Goal: Task Accomplishment & Management: Manage account settings

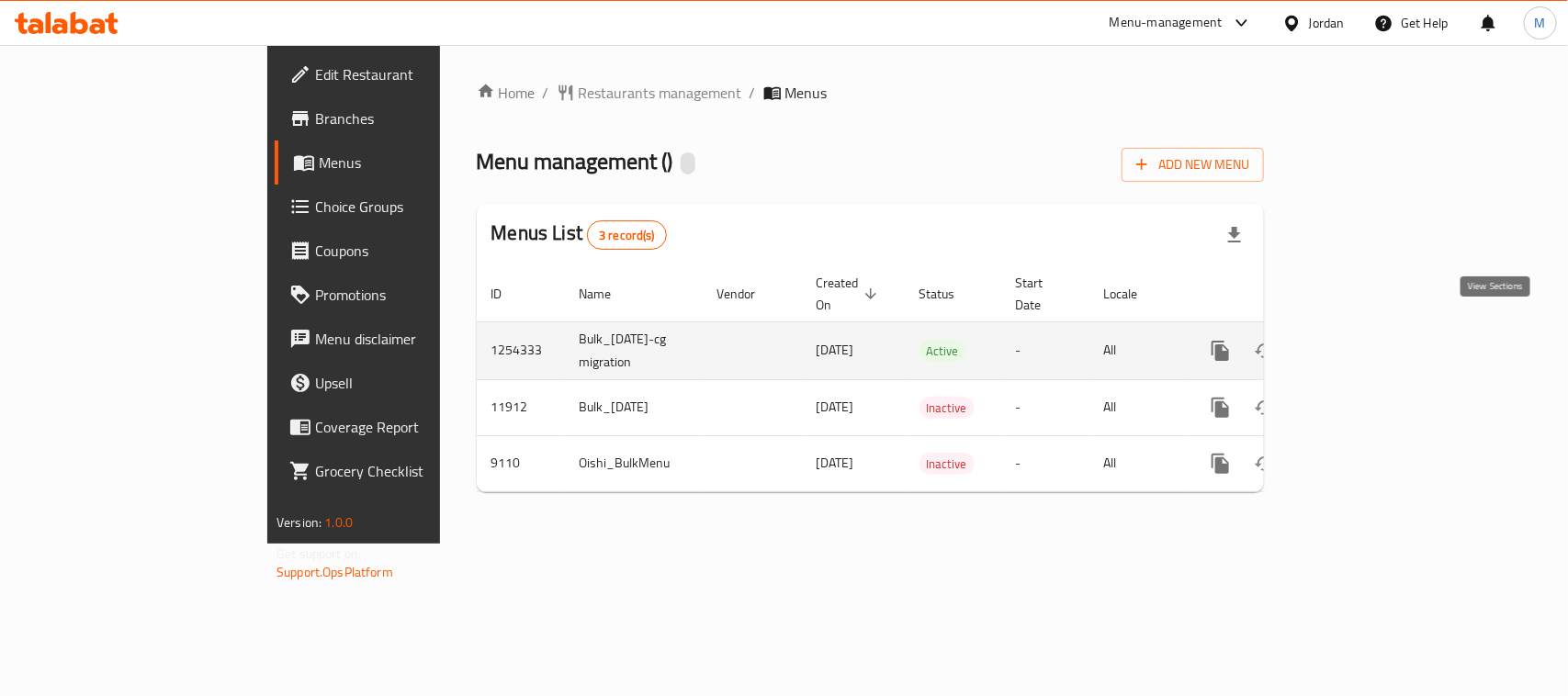
click at [1364, 340] on icon "enhanced table" at bounding box center [1353, 351] width 22 height 22
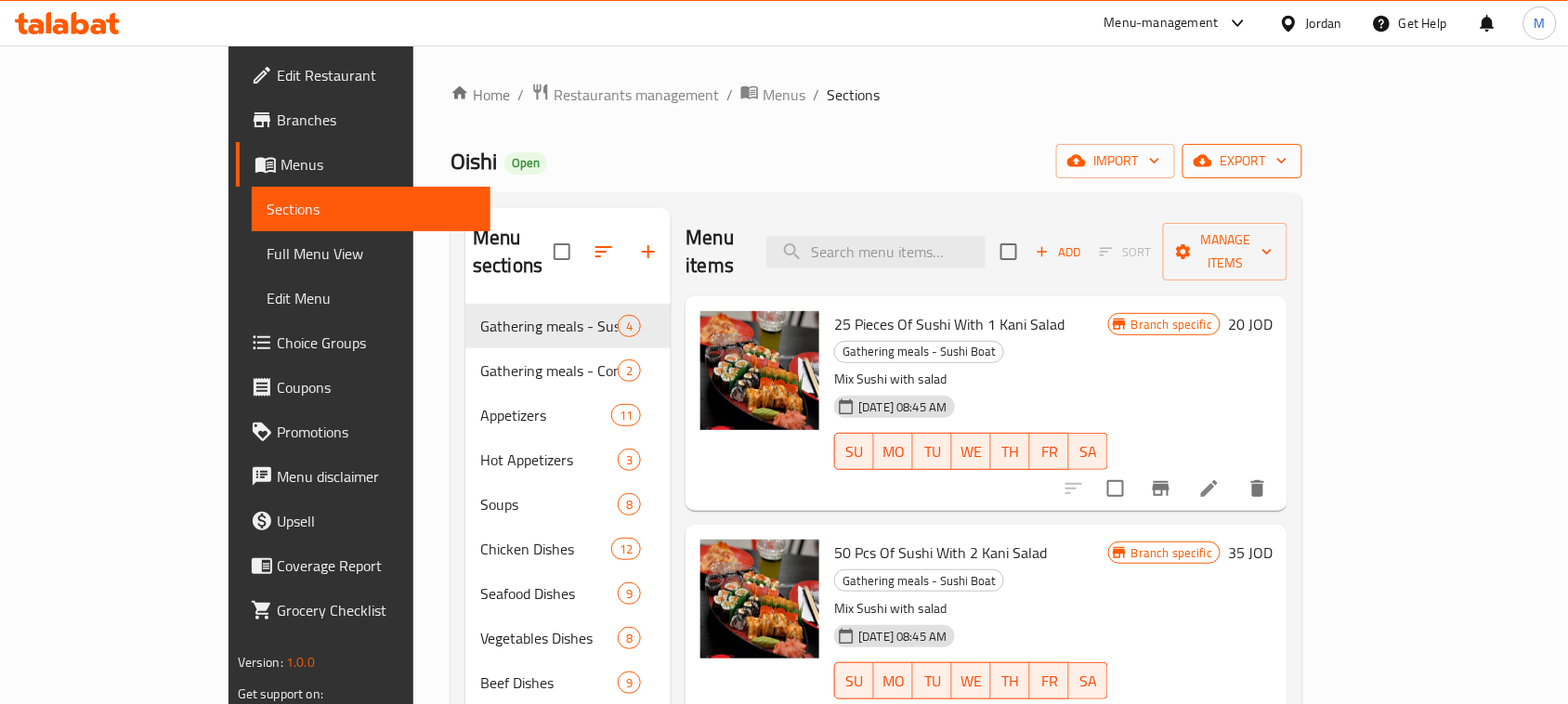
click at [1288, 156] on span "export" at bounding box center [1243, 161] width 90 height 23
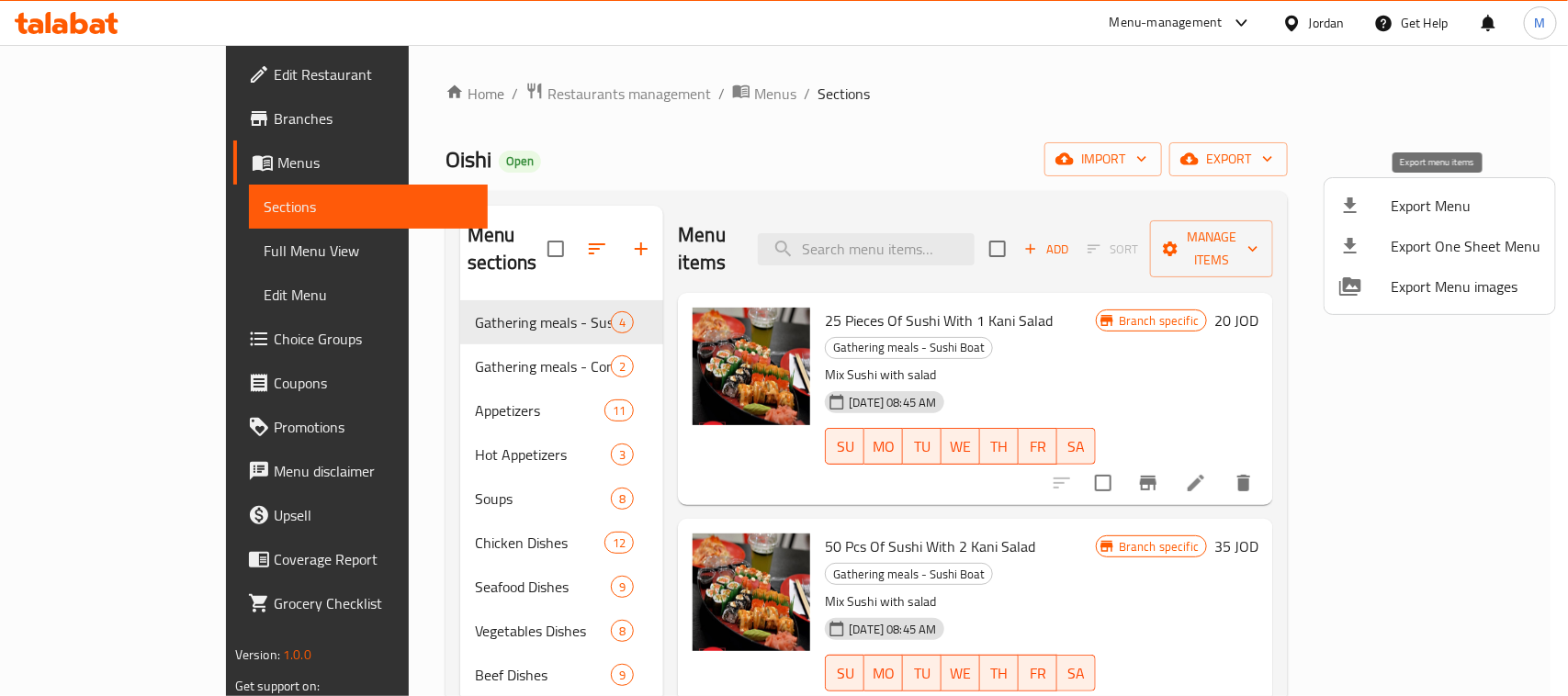
click at [1432, 195] on span "Export Menu" at bounding box center [1465, 205] width 150 height 22
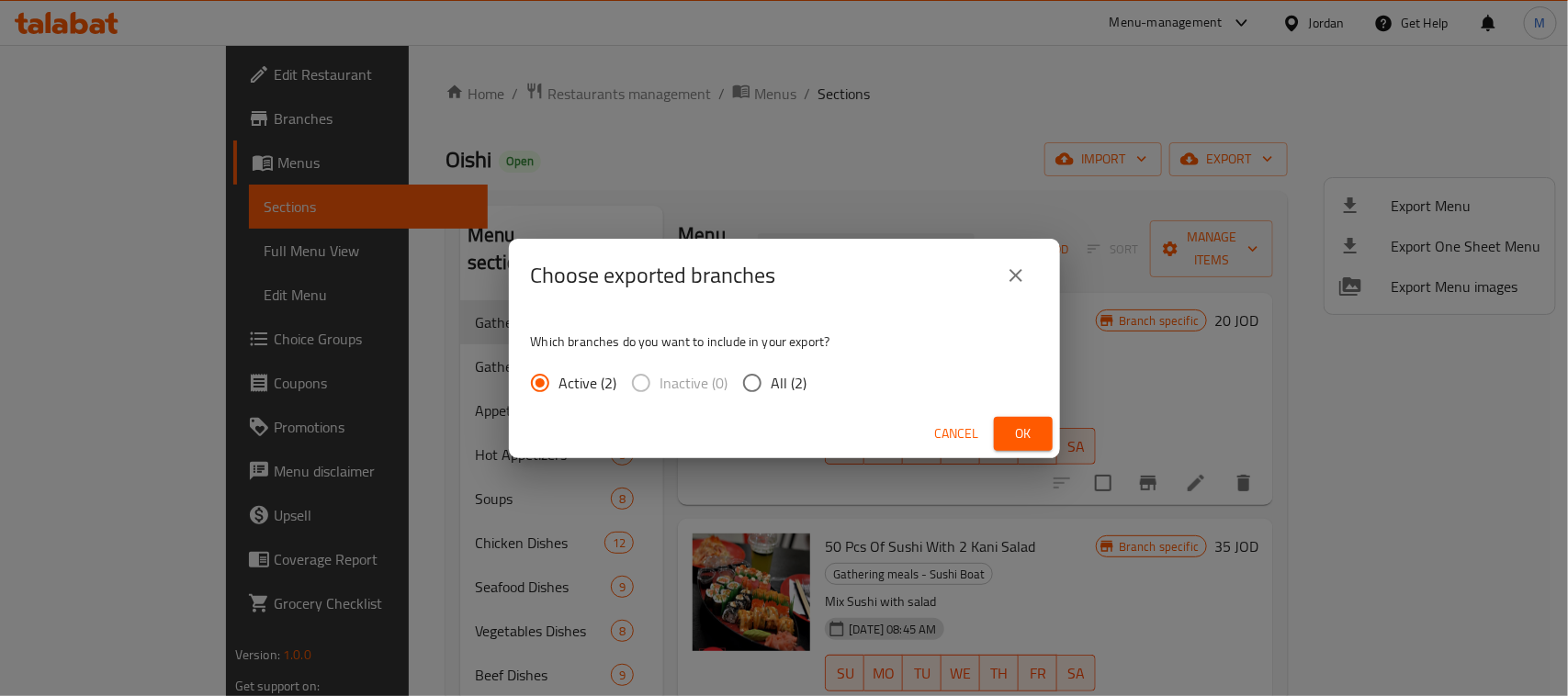
click at [768, 379] on input "All (2)" at bounding box center [753, 383] width 39 height 39
radio input "true"
click at [1018, 427] on span "Ok" at bounding box center [1023, 434] width 30 height 23
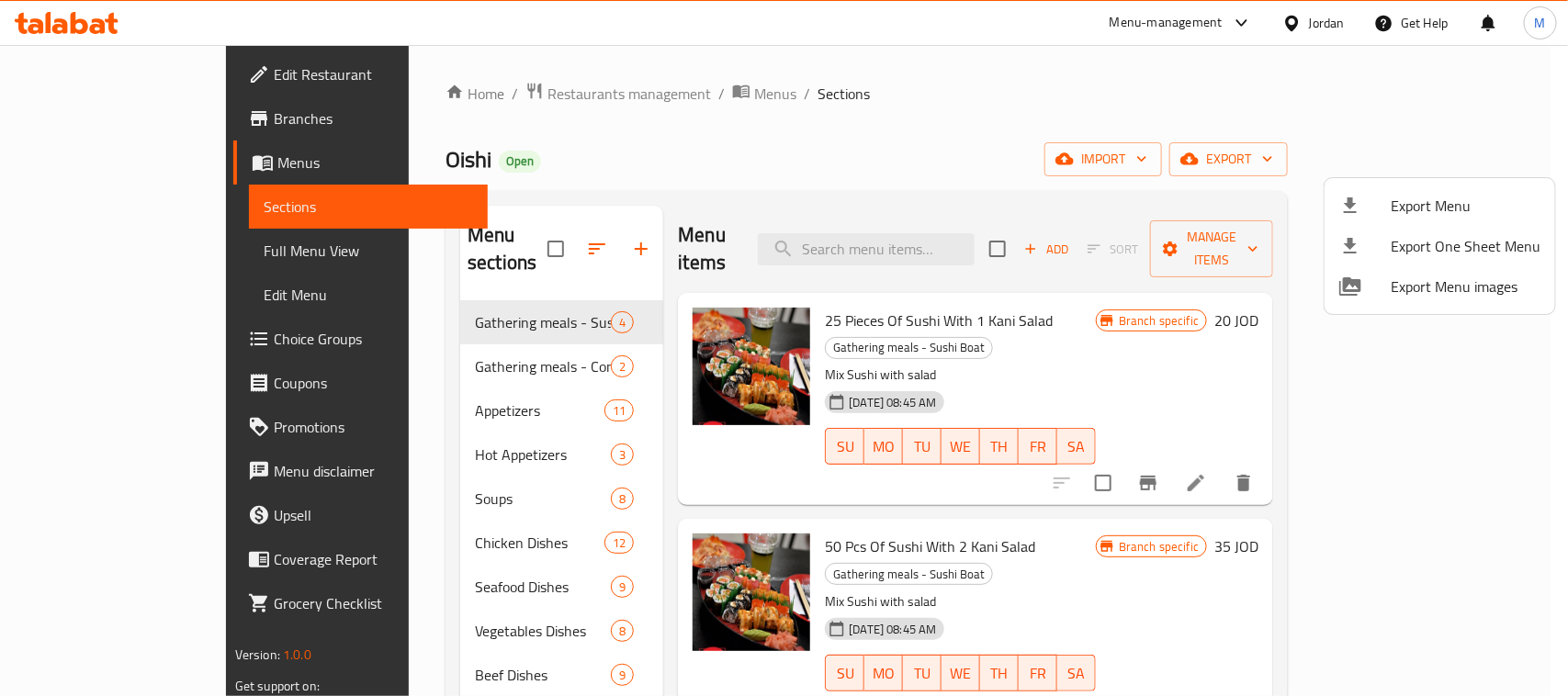
click at [237, 73] on div at bounding box center [784, 348] width 1568 height 696
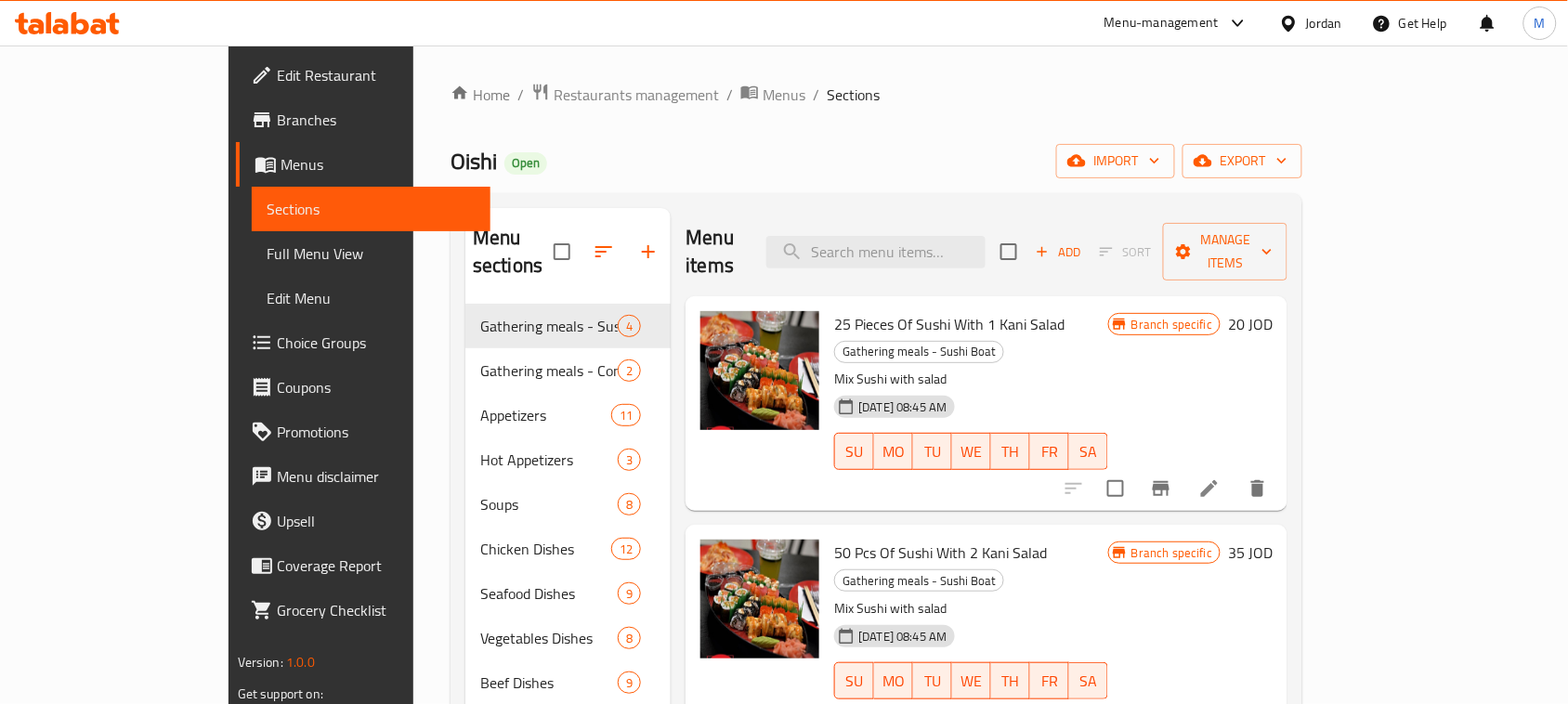
click at [276, 74] on span "Edit Restaurant" at bounding box center [375, 75] width 198 height 23
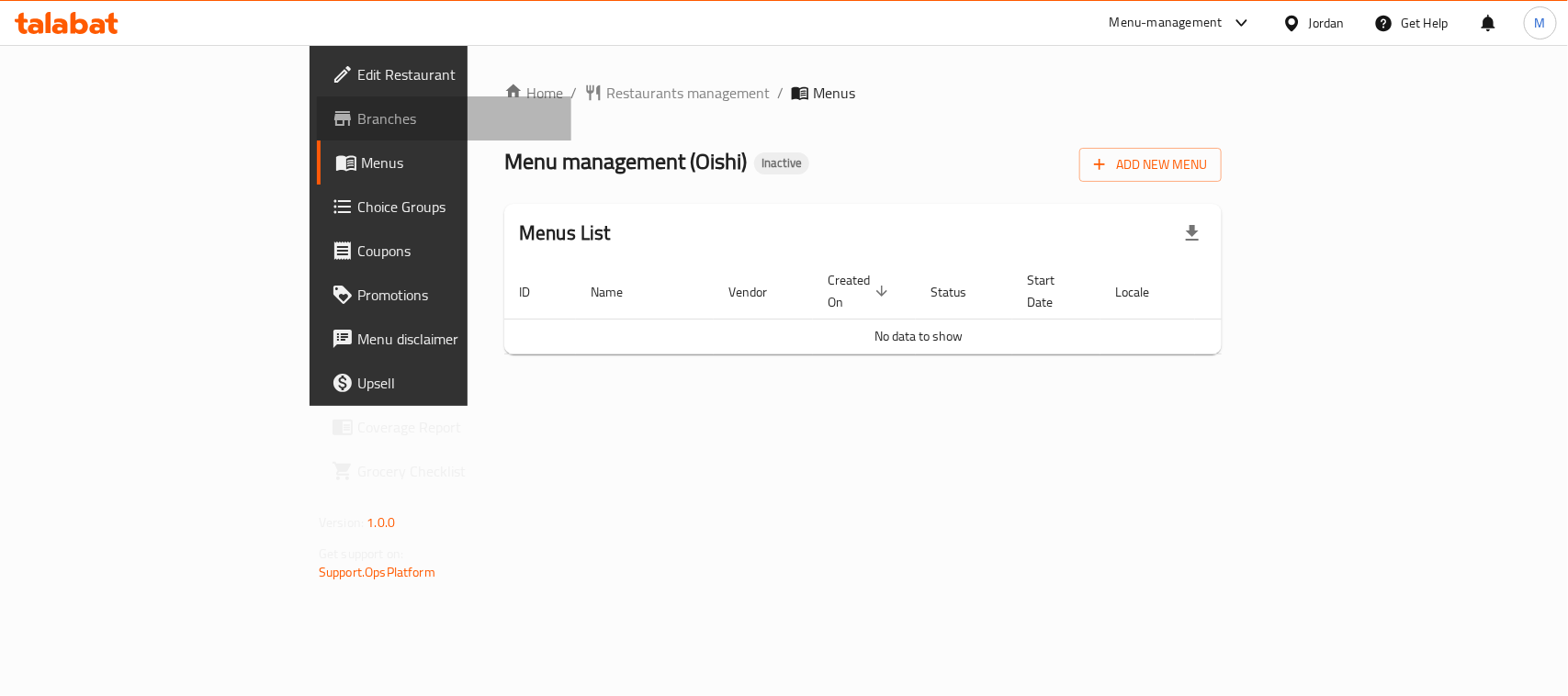
click at [357, 116] on span "Branches" at bounding box center [456, 119] width 199 height 22
click at [1206, 172] on span "Add New Menu" at bounding box center [1151, 164] width 113 height 23
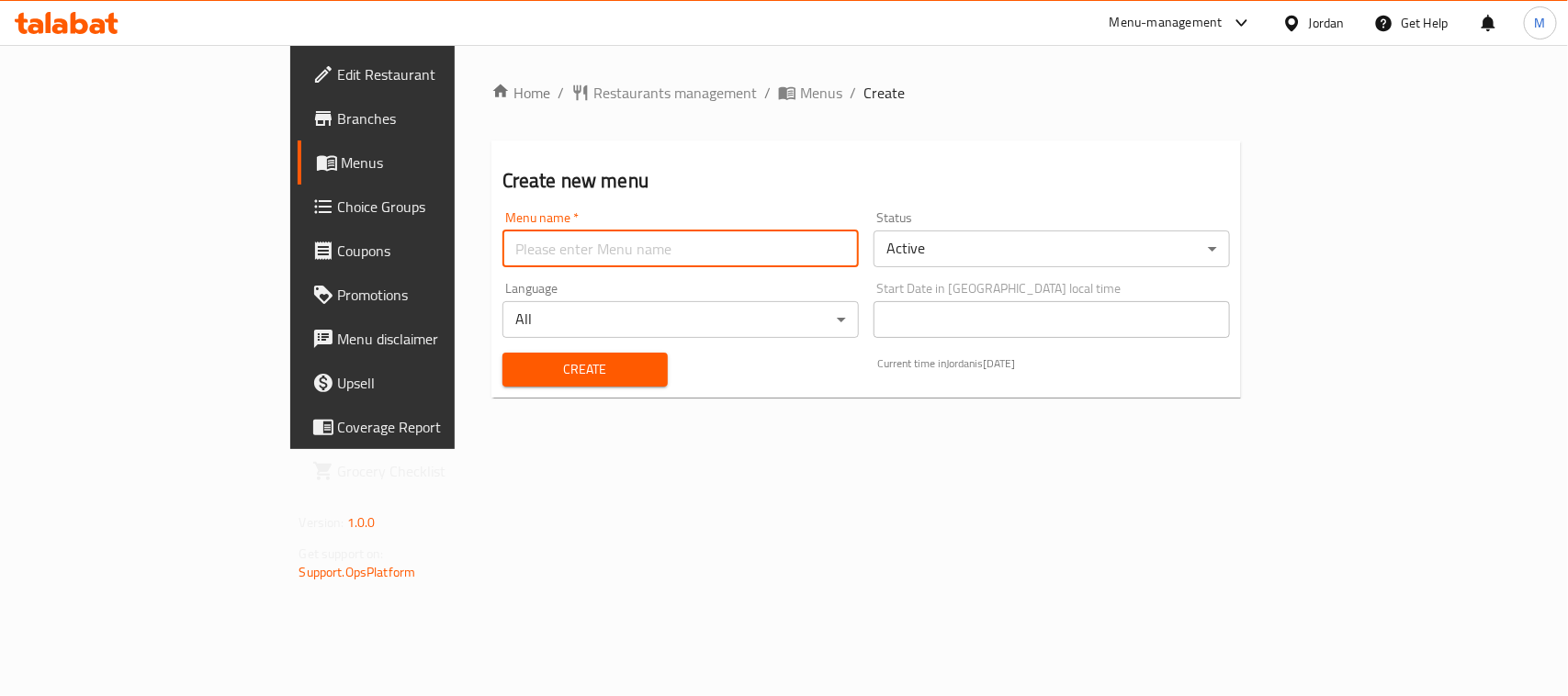
drag, startPoint x: 713, startPoint y: 254, endPoint x: 696, endPoint y: 257, distance: 17.3
click at [710, 254] on input "text" at bounding box center [680, 249] width 356 height 37
type input "m"
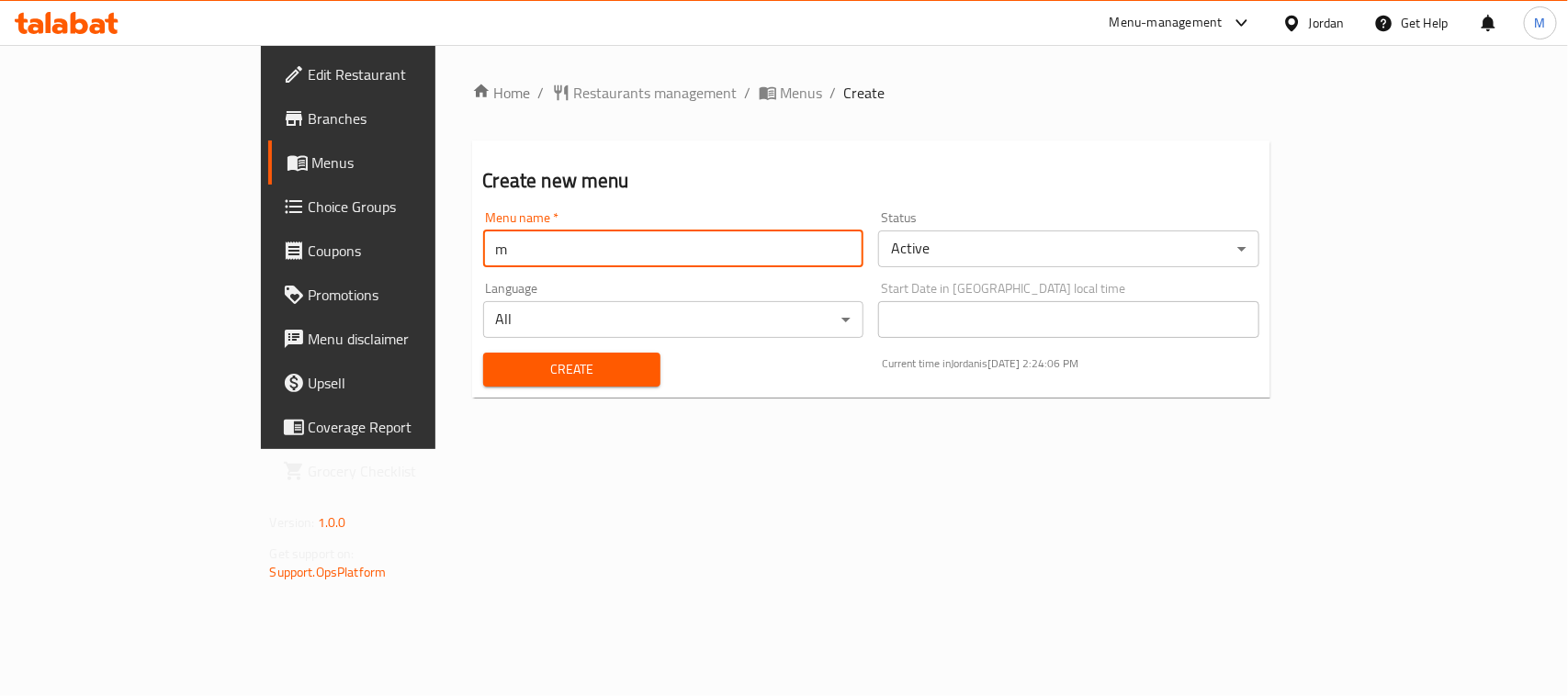
click at [493, 352] on button "Create" at bounding box center [572, 369] width 178 height 34
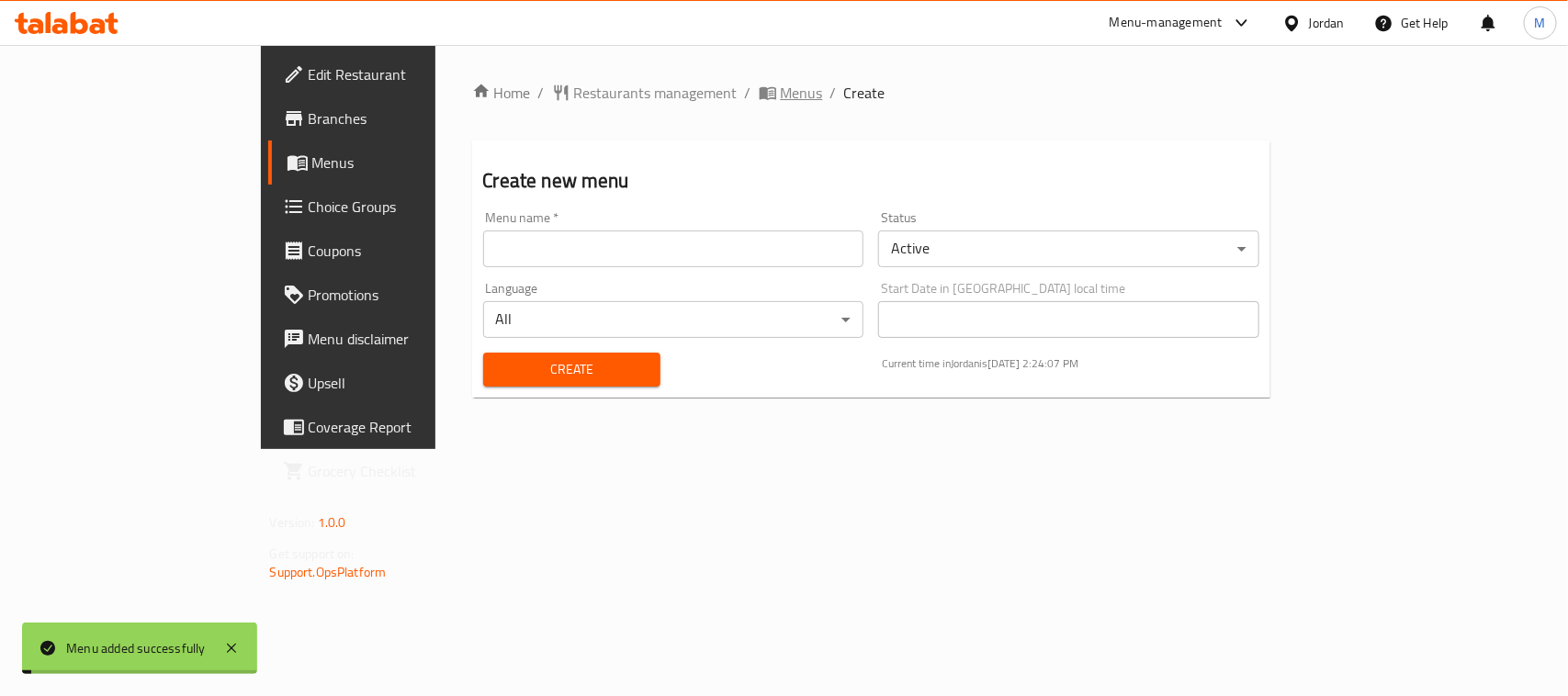
click at [781, 98] on span "Menus" at bounding box center [801, 93] width 42 height 22
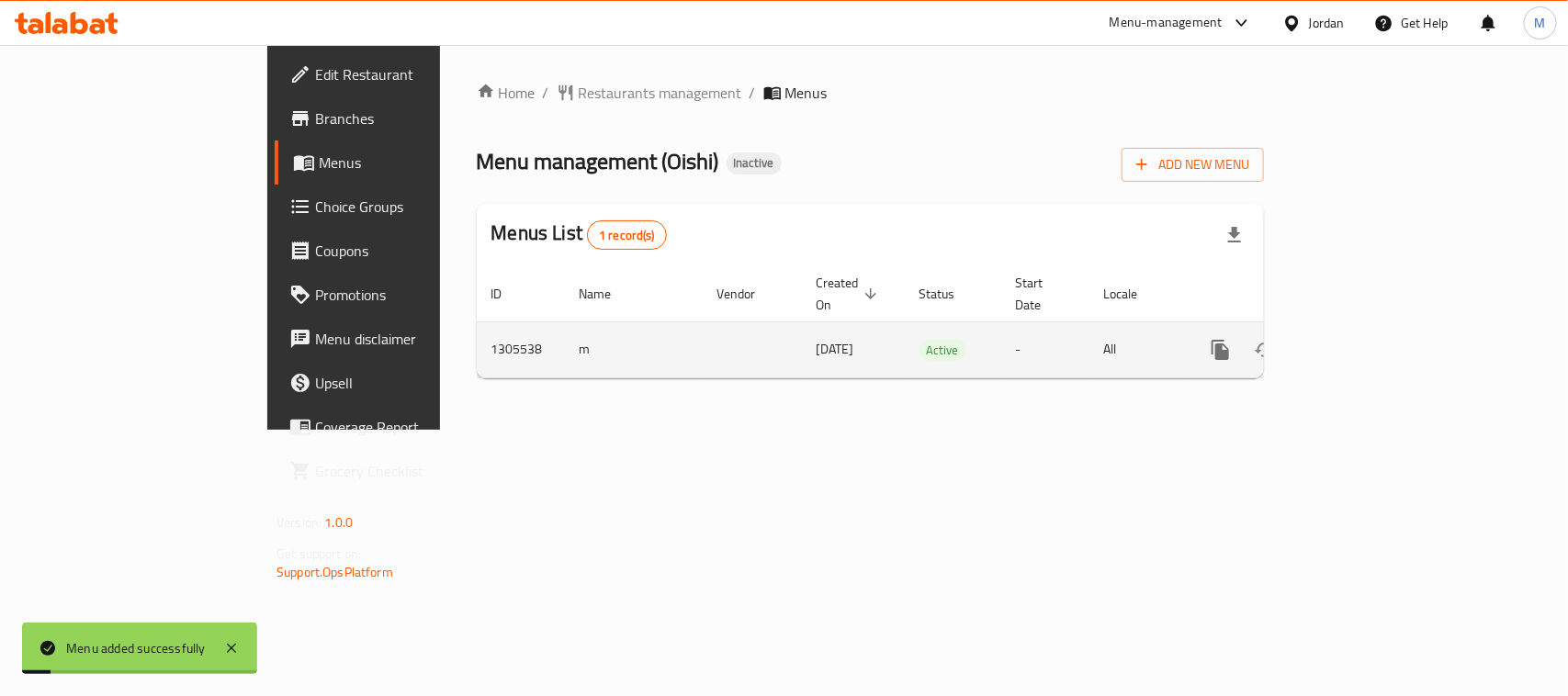
click at [1375, 328] on link "enhanced table" at bounding box center [1352, 349] width 44 height 44
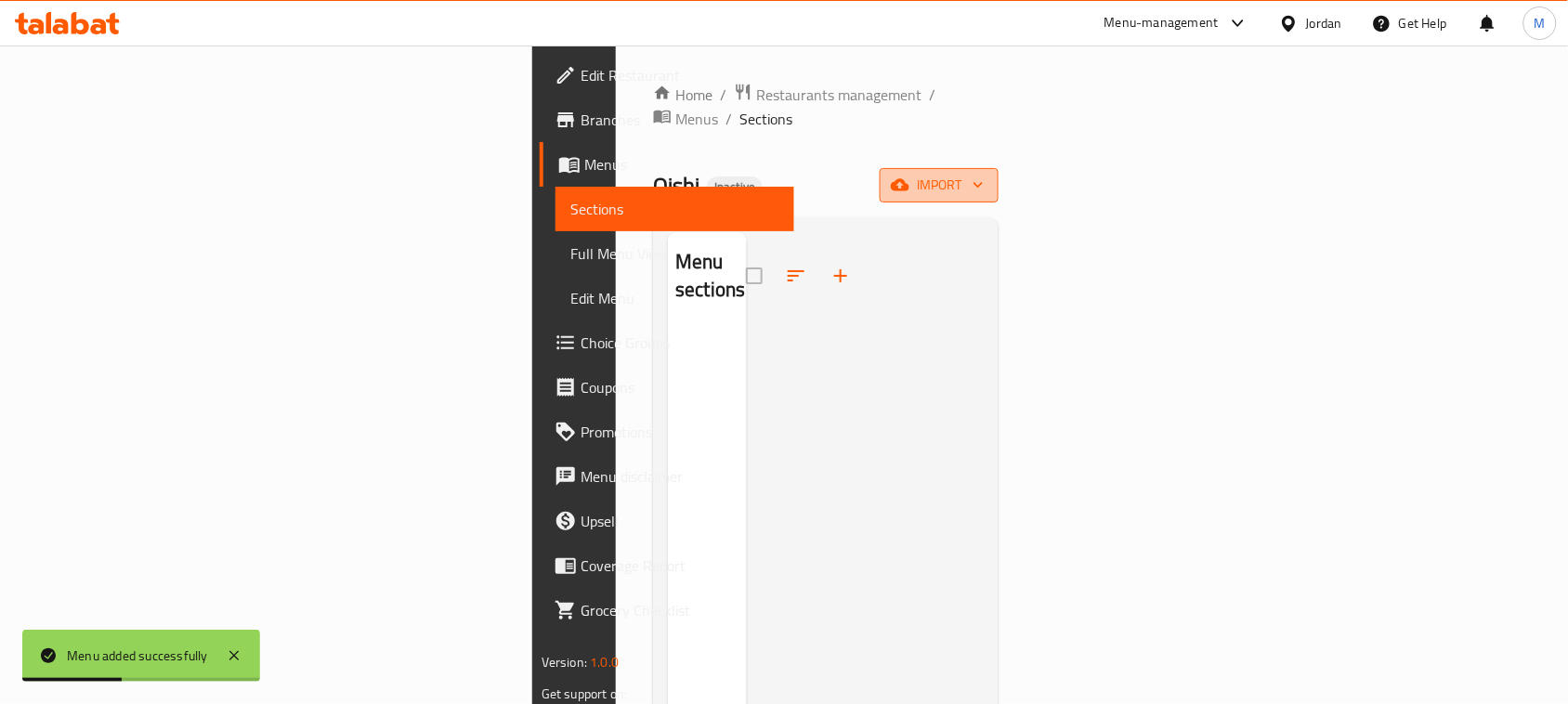
click at [983, 174] on span "import" at bounding box center [939, 185] width 89 height 23
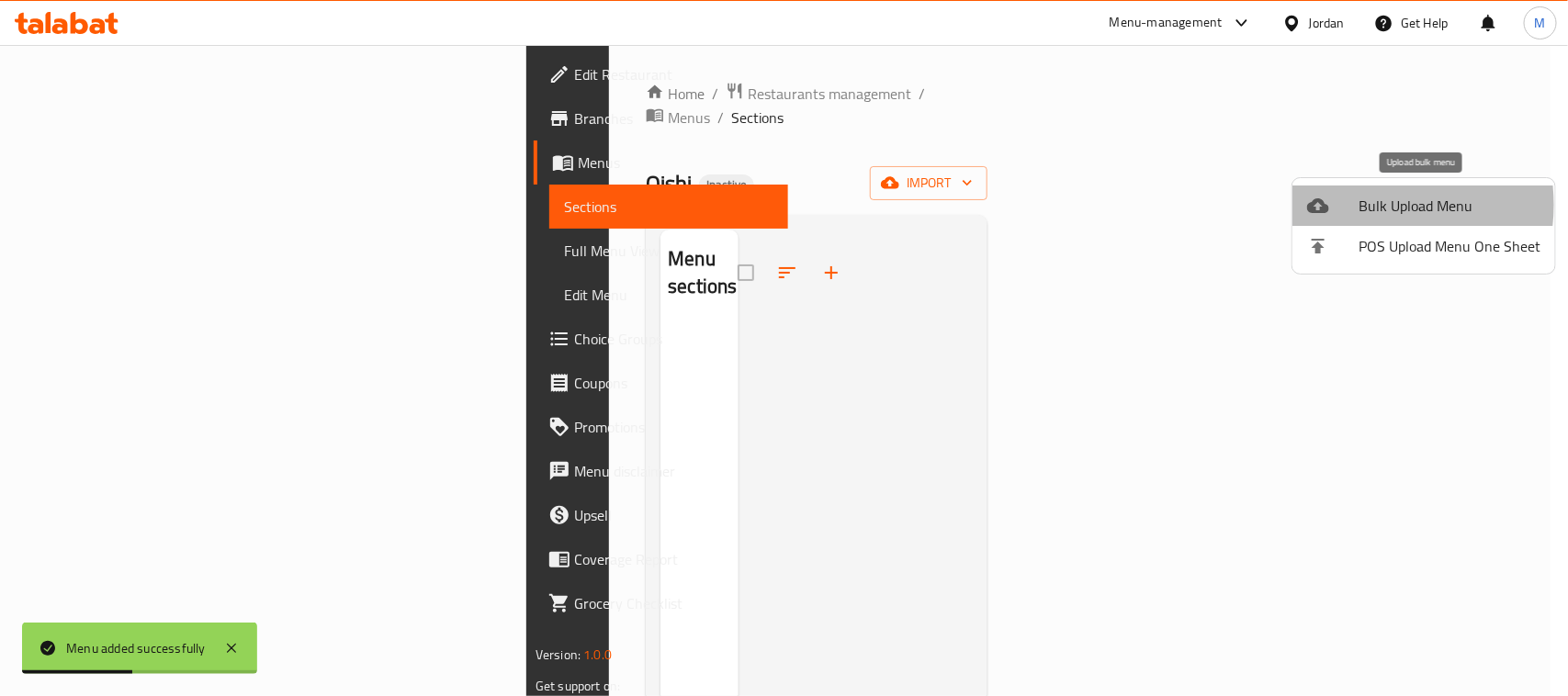
click at [1358, 204] on span "Bulk Upload Menu" at bounding box center [1449, 205] width 182 height 22
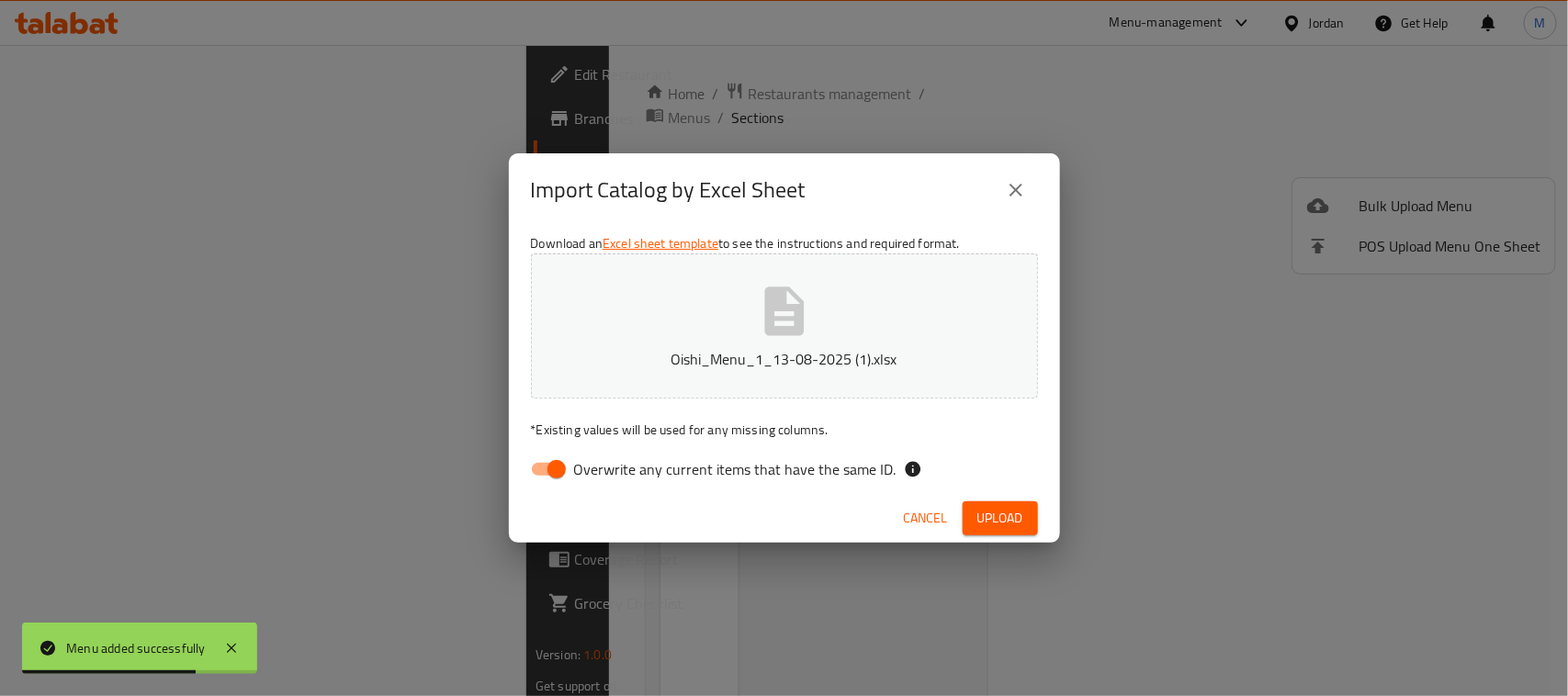
drag, startPoint x: 652, startPoint y: 466, endPoint x: 696, endPoint y: 466, distance: 44.0
click at [652, 466] on span "Overwrite any current items that have the same ID." at bounding box center [735, 469] width 323 height 22
click at [609, 466] on input "Overwrite any current items that have the same ID." at bounding box center [556, 469] width 105 height 35
checkbox input "false"
click at [999, 510] on span "Upload" at bounding box center [999, 518] width 46 height 23
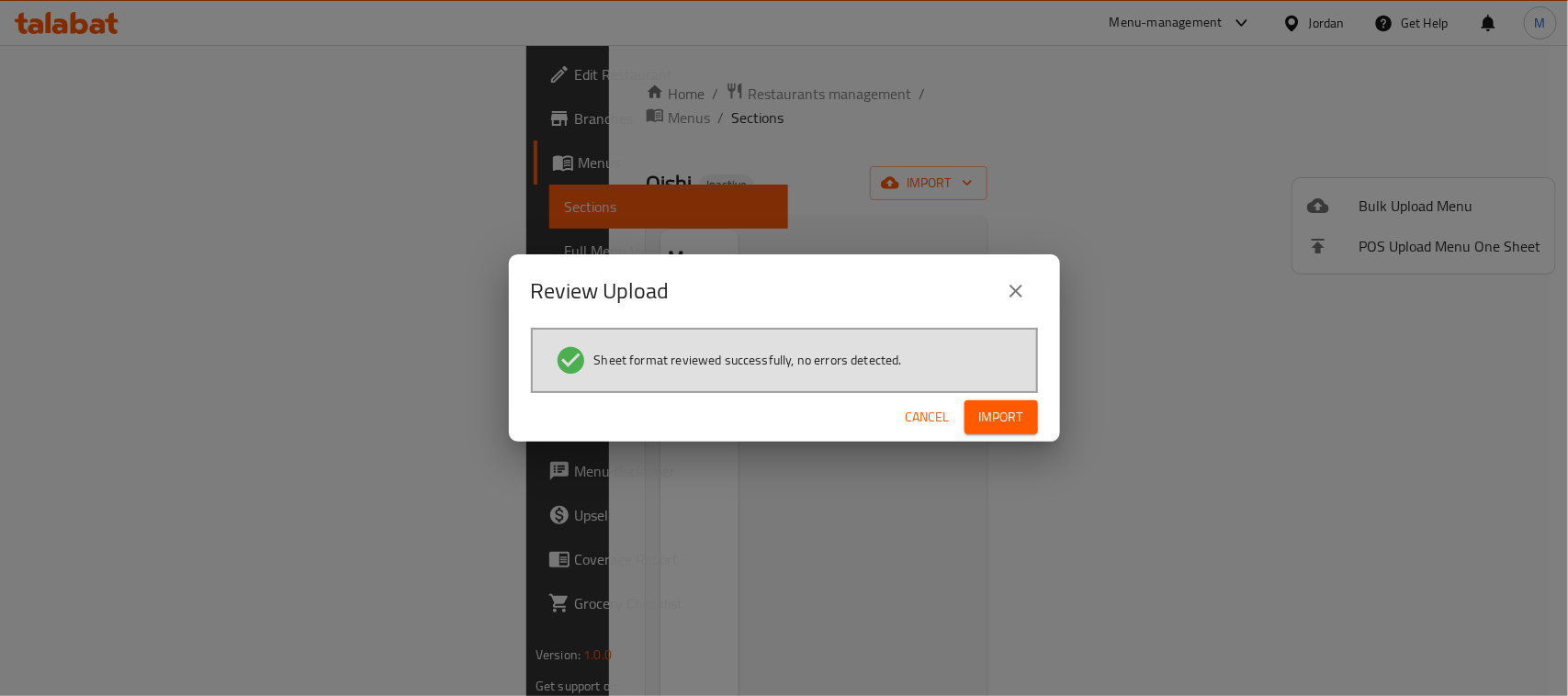
click at [1011, 414] on span "Import" at bounding box center [1000, 417] width 44 height 23
